Goal: Task Accomplishment & Management: Complete application form

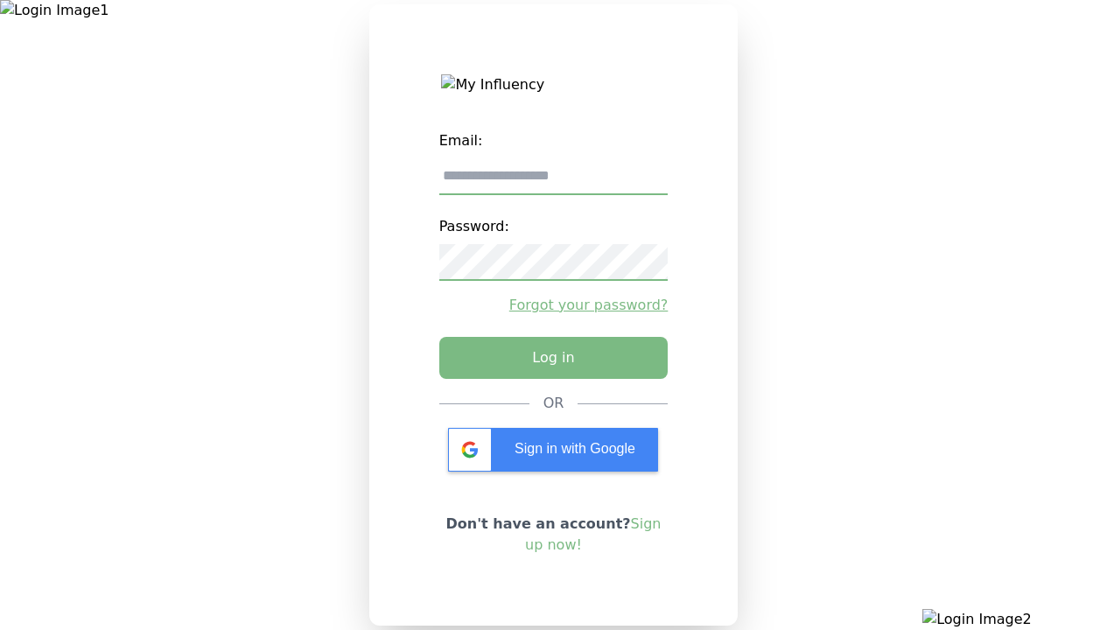
click at [553, 183] on input "email" at bounding box center [553, 176] width 229 height 37
type input "**********"
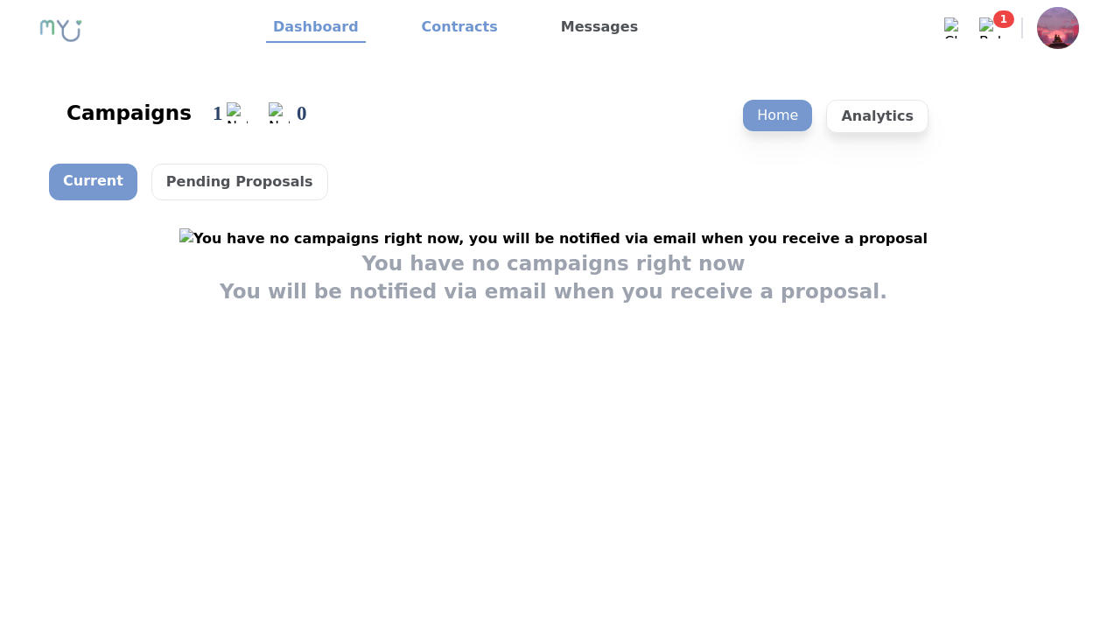
click at [449, 28] on link "Contracts" at bounding box center [460, 28] width 90 height 30
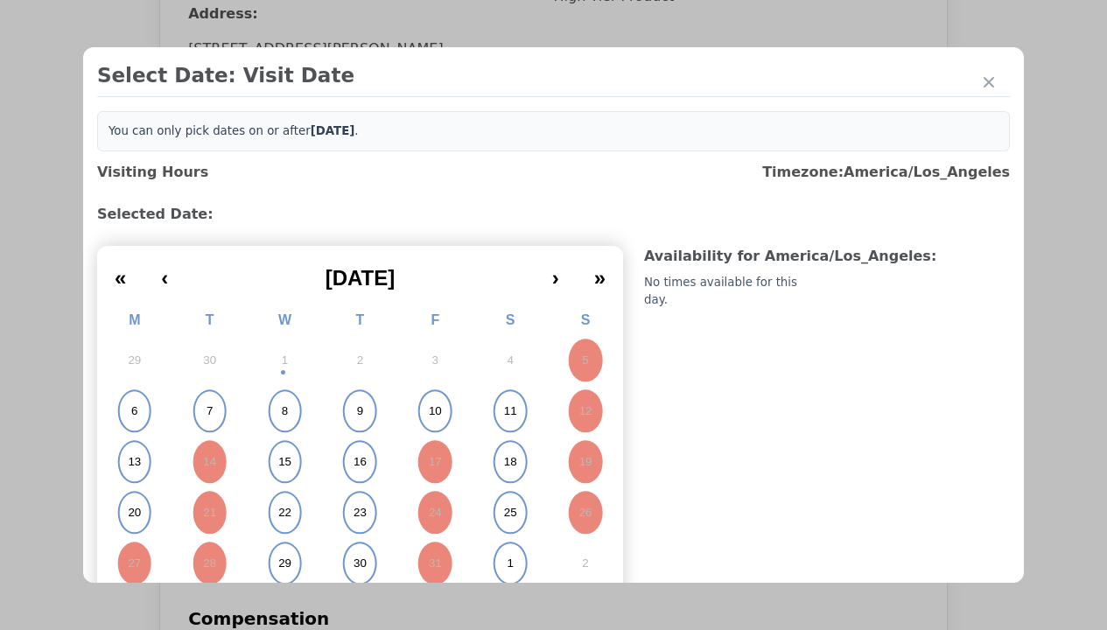
click at [283, 462] on abbr "15" at bounding box center [284, 462] width 13 height 16
click at [437, 292] on div "Please Select Submission Date" at bounding box center [437, 284] width 179 height 18
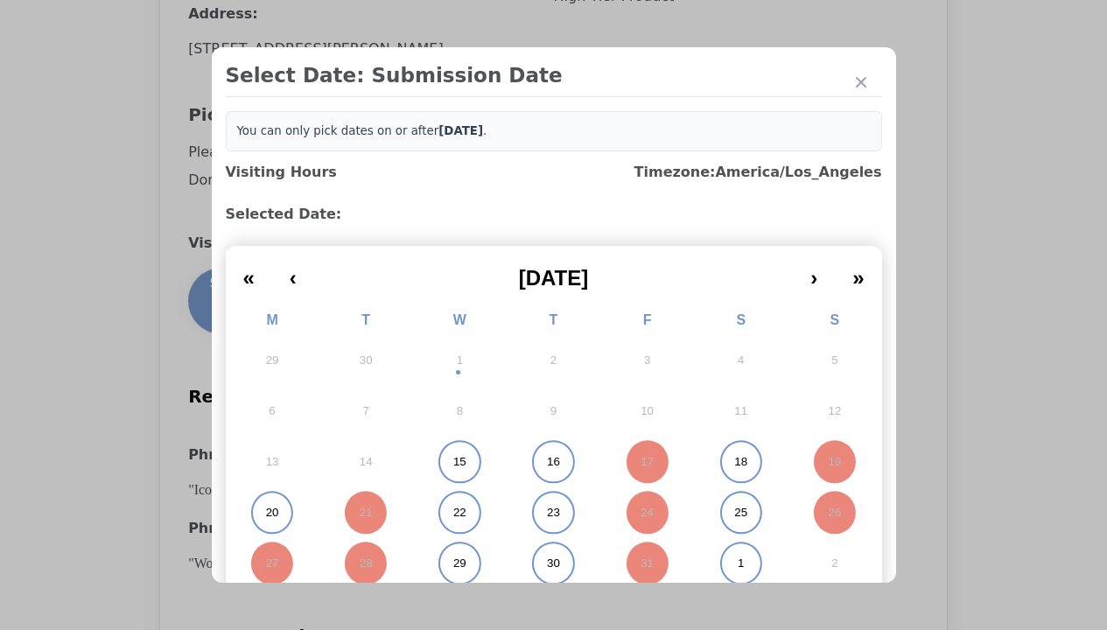
click at [453, 462] on abbr "15" at bounding box center [459, 462] width 13 height 16
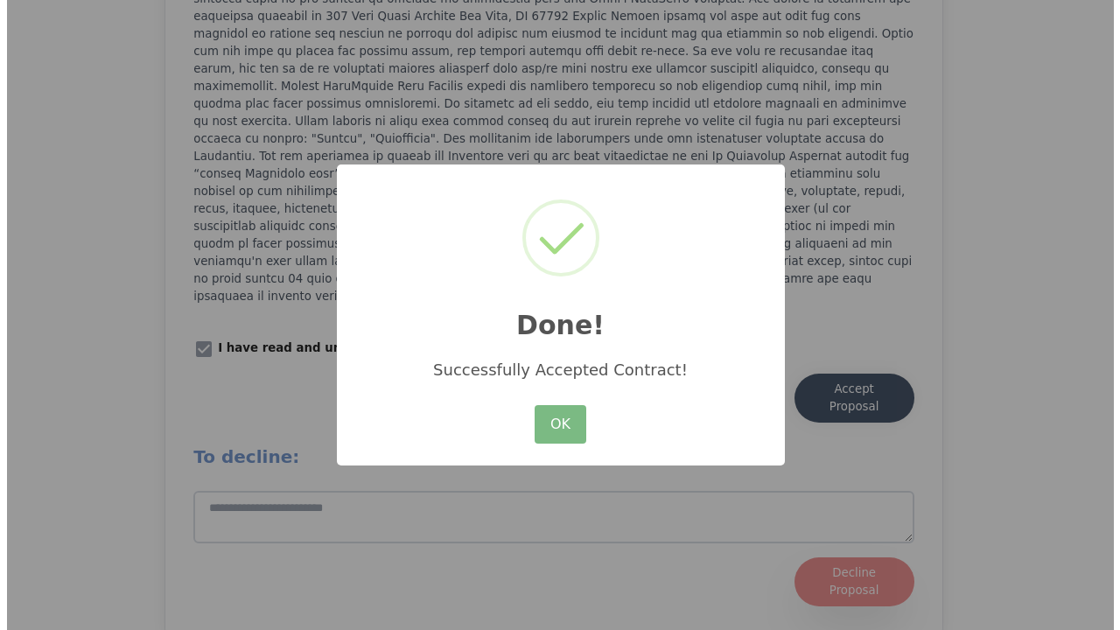
scroll to position [2429, 0]
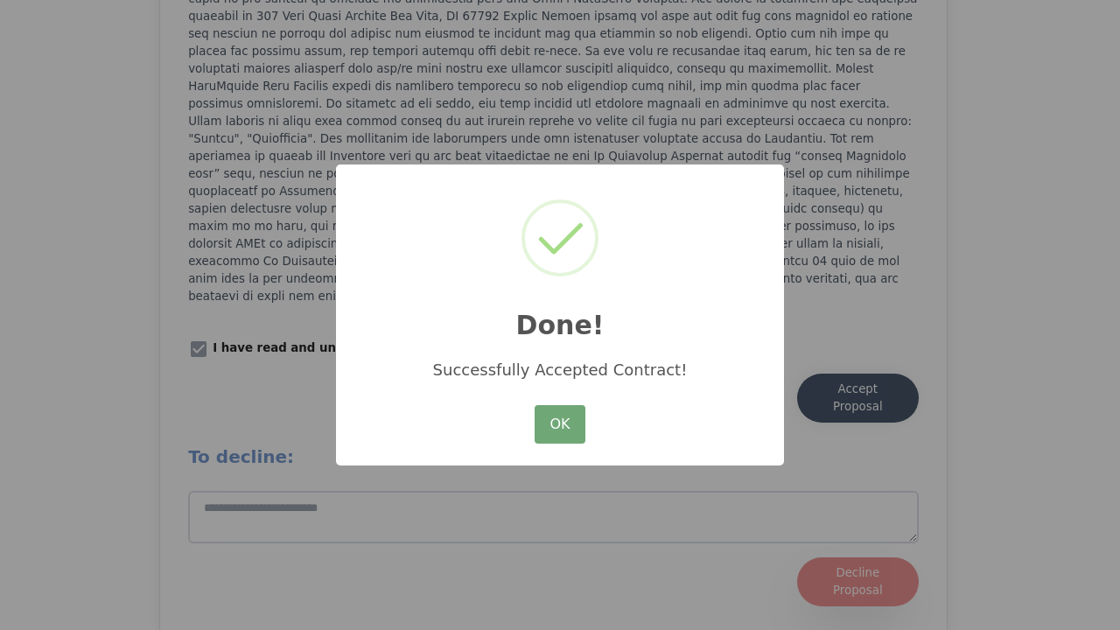
click at [560, 425] on button "OK" at bounding box center [560, 424] width 51 height 39
